Goal: Navigation & Orientation: Find specific page/section

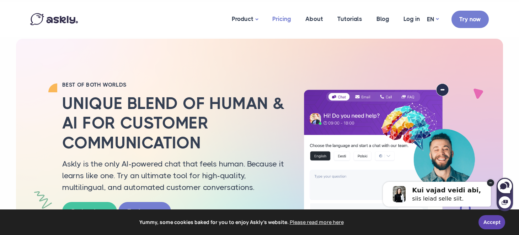
click at [281, 21] on link "Pricing" at bounding box center [281, 19] width 33 height 34
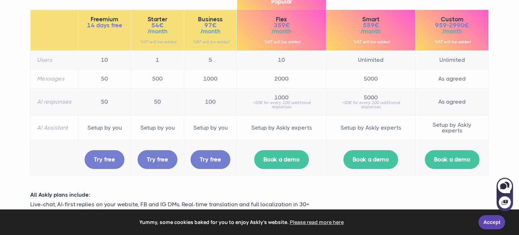
scroll to position [119, 0]
drag, startPoint x: 303, startPoint y: 107, endPoint x: 261, endPoint y: 90, distance: 45.5
click at [261, 90] on td "1000 +50€ for every 100 additional responses" at bounding box center [281, 101] width 89 height 27
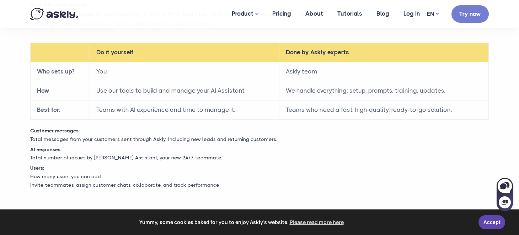
scroll to position [313, 0]
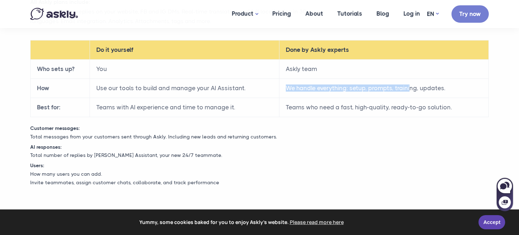
drag, startPoint x: 288, startPoint y: 86, endPoint x: 416, endPoint y: 89, distance: 127.6
click at [416, 89] on td "We handle everything: setup, prompts, training, updates." at bounding box center [383, 88] width 209 height 19
drag, startPoint x: 449, startPoint y: 86, endPoint x: 307, endPoint y: 88, distance: 141.8
click at [307, 88] on td "We handle everything: setup, prompts, training, updates." at bounding box center [383, 88] width 209 height 19
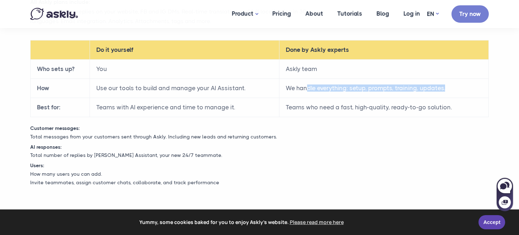
click at [307, 88] on td "We handle everything: setup, prompts, training, updates." at bounding box center [383, 88] width 209 height 19
click at [412, 16] on link "Log in" at bounding box center [411, 13] width 31 height 27
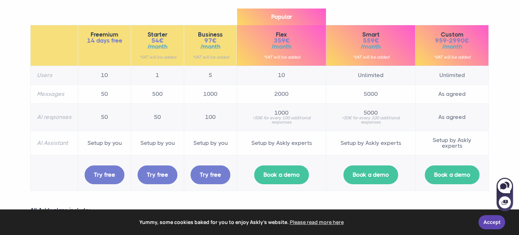
scroll to position [100, 0]
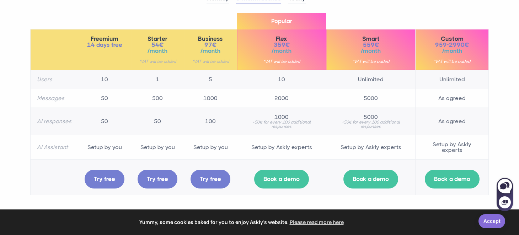
click at [485, 218] on link "Accept" at bounding box center [491, 221] width 27 height 14
